Goal: Communication & Community: Answer question/provide support

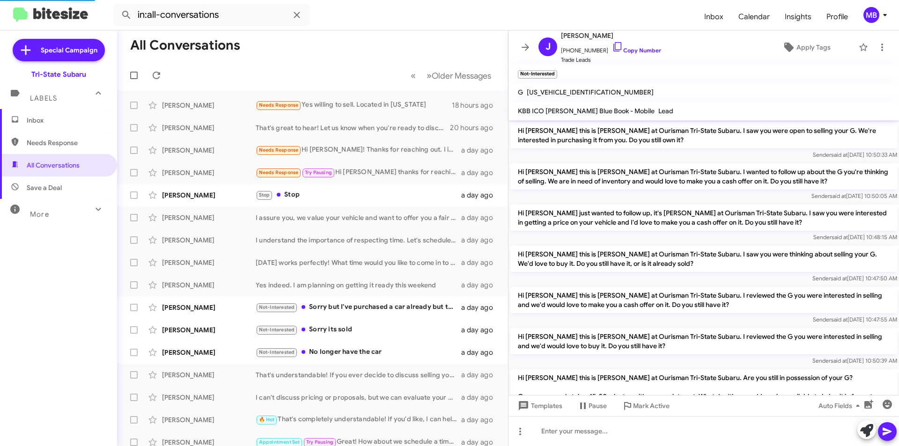
scroll to position [582, 0]
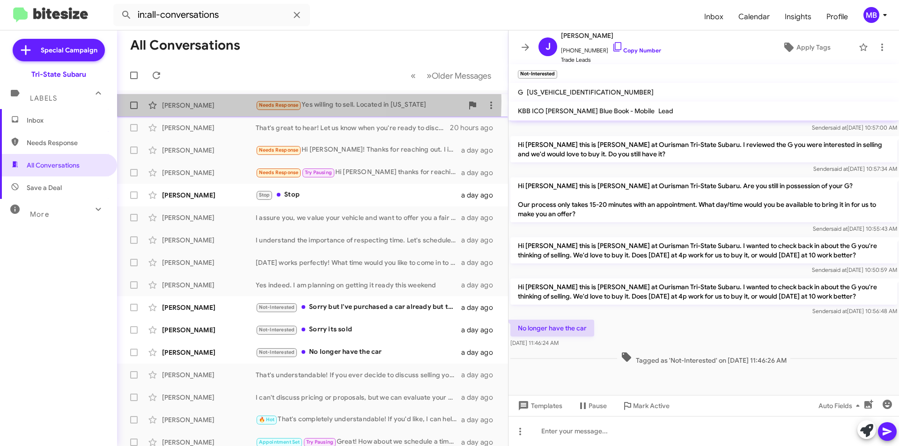
click at [206, 102] on div "[PERSON_NAME]" at bounding box center [209, 105] width 94 height 9
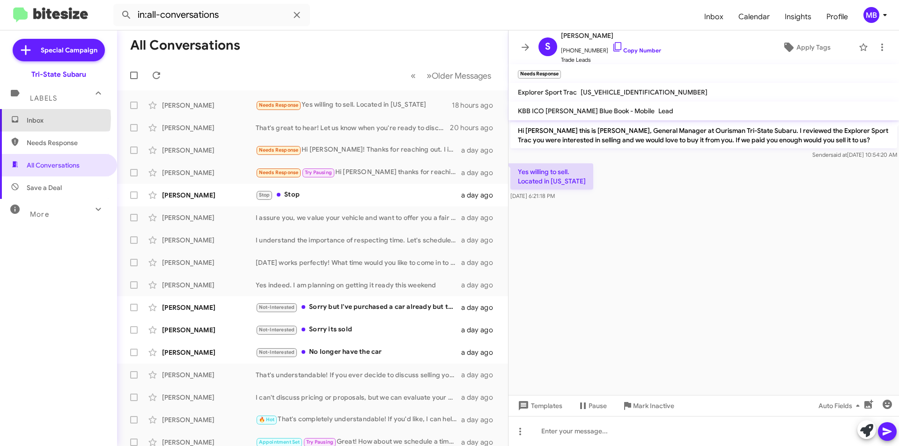
click at [29, 119] on span "Inbox" at bounding box center [67, 120] width 80 height 9
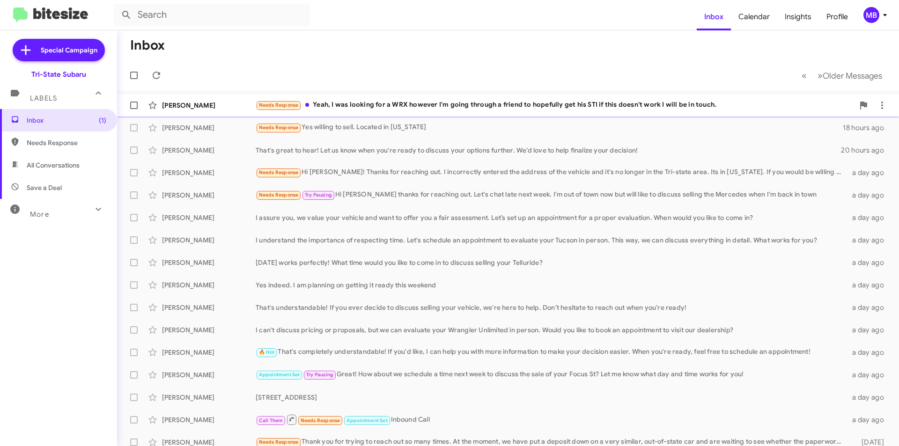
click at [313, 112] on div "[PERSON_NAME] Needs Response Yeah, I was looking for a WRX however I'm going th…" at bounding box center [508, 105] width 767 height 19
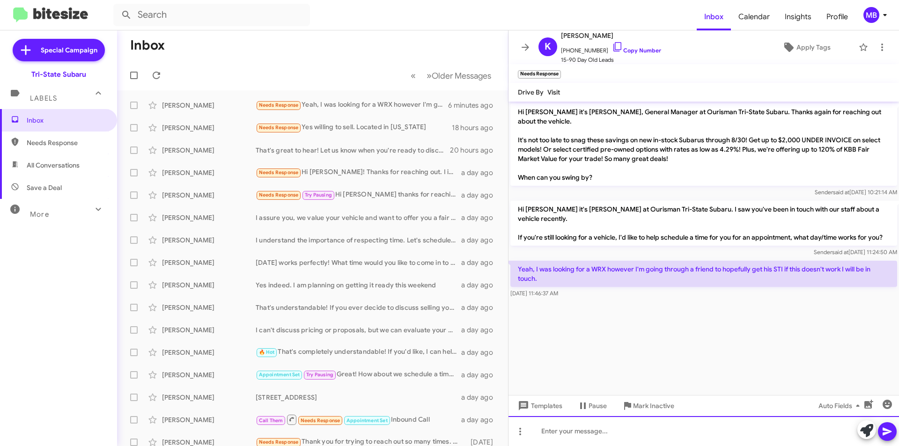
click at [678, 436] on div at bounding box center [704, 431] width 391 height 30
click at [866, 431] on icon at bounding box center [866, 430] width 13 height 13
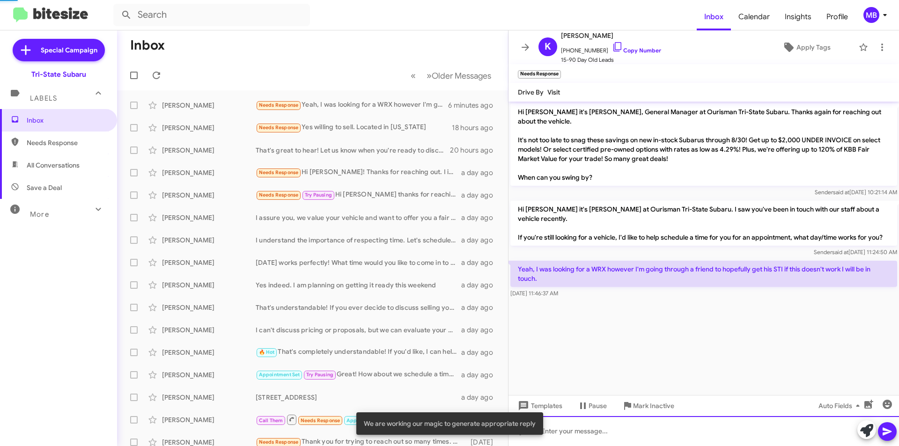
click at [782, 433] on div at bounding box center [704, 431] width 391 height 30
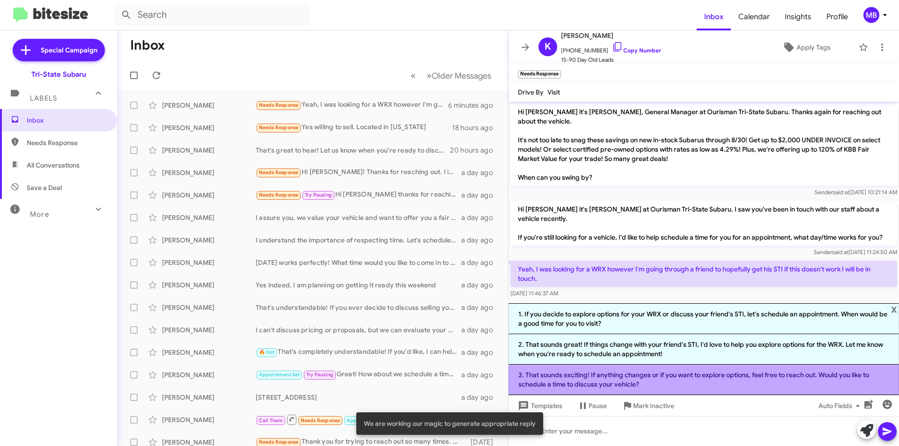
click at [809, 387] on li "3. That sounds exciting! If anything changes or if you want to explore options,…" at bounding box center [704, 380] width 391 height 30
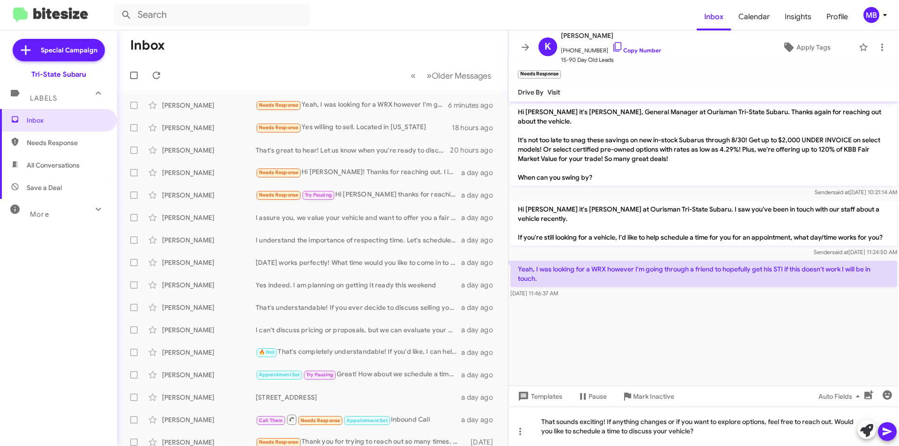
click at [894, 435] on button at bounding box center [887, 432] width 19 height 19
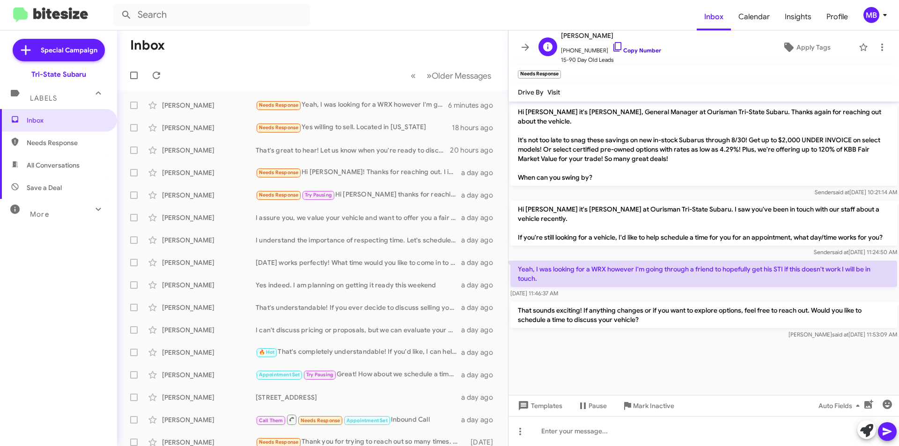
drag, startPoint x: 632, startPoint y: 49, endPoint x: 747, endPoint y: 34, distance: 115.3
click at [633, 49] on link "Copy Number" at bounding box center [636, 50] width 49 height 7
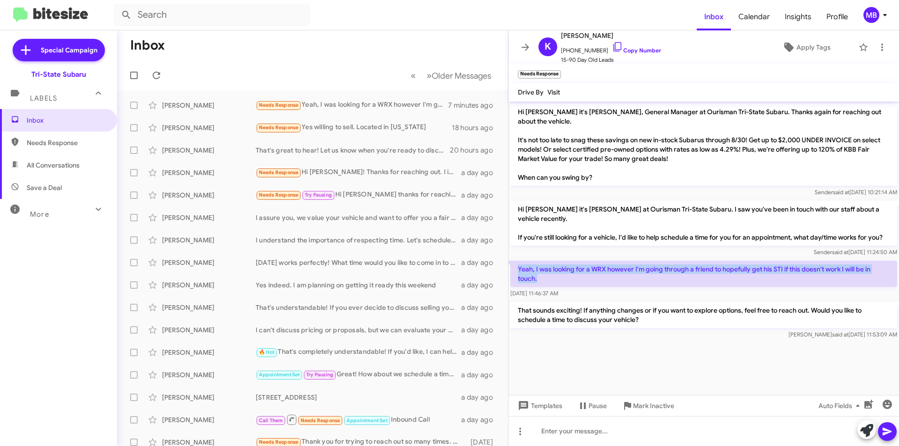
drag, startPoint x: 599, startPoint y: 263, endPoint x: 518, endPoint y: 247, distance: 83.0
click at [518, 261] on p "Yeah, I was looking for a WRX however I'm going through a friend to hopefully g…" at bounding box center [704, 274] width 387 height 26
copy p "Yeah, I was looking for a WRX however I'm going through a friend to hopefully g…"
click at [158, 77] on icon at bounding box center [156, 75] width 11 height 11
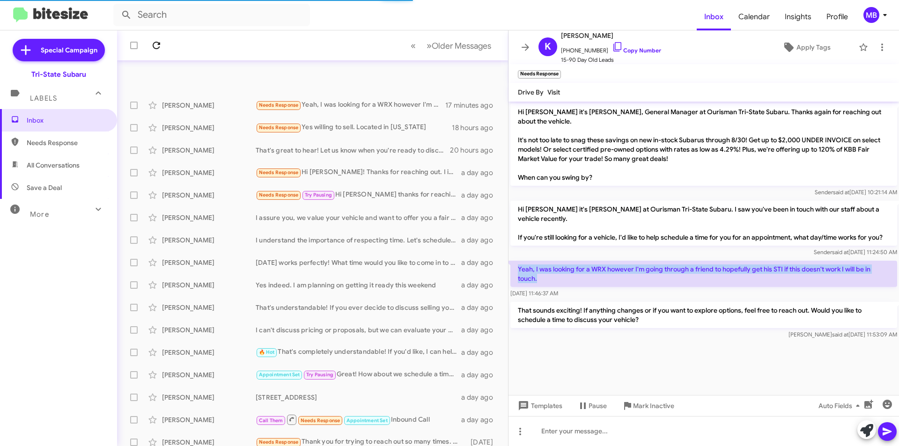
scroll to position [97, 0]
